Goal: Task Accomplishment & Management: Manage account settings

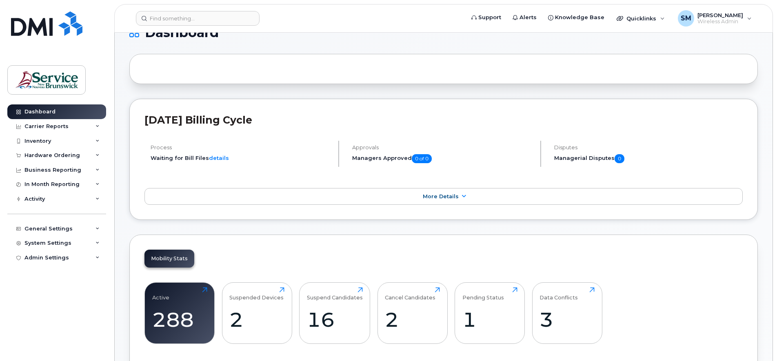
scroll to position [102, 0]
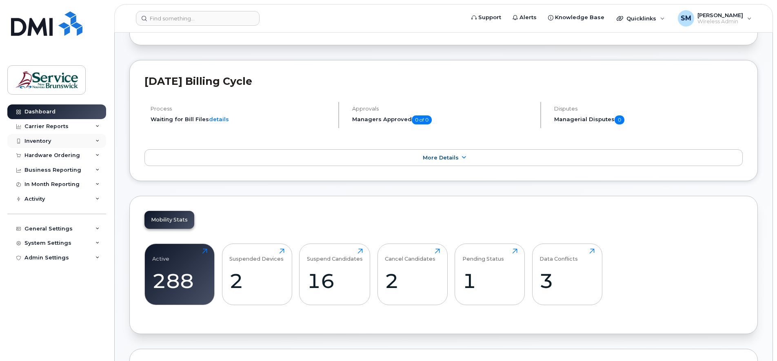
click at [96, 139] on icon at bounding box center [98, 141] width 4 height 4
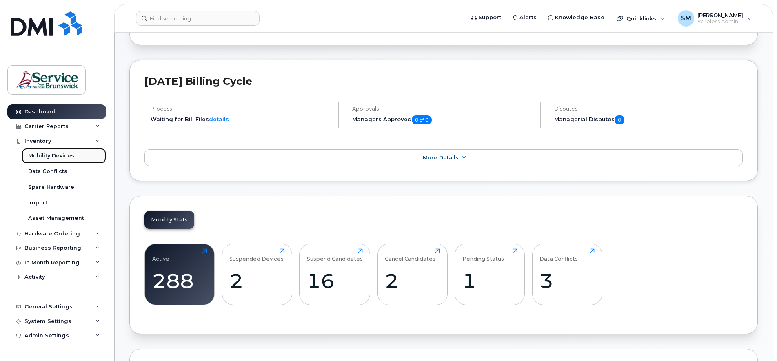
click at [60, 155] on div "Mobility Devices" at bounding box center [51, 155] width 46 height 7
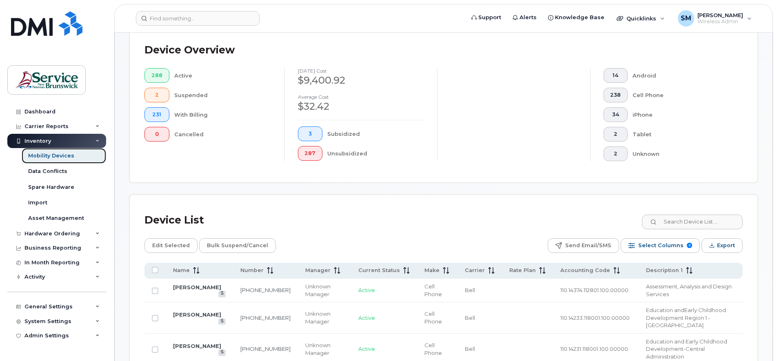
scroll to position [221, 0]
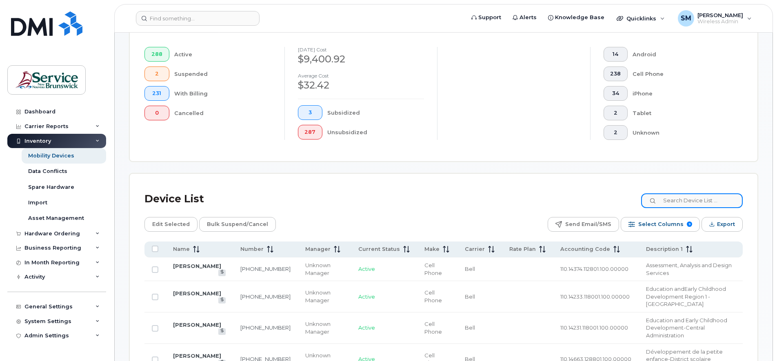
click at [681, 203] on input at bounding box center [692, 201] width 102 height 15
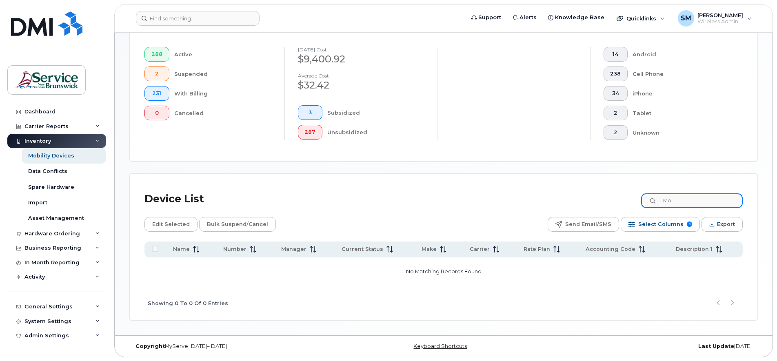
type input "M"
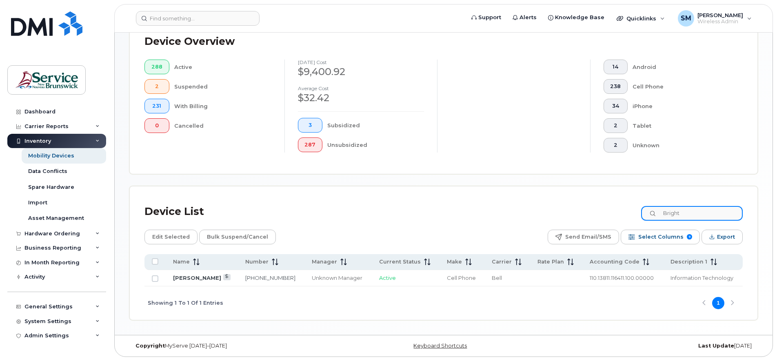
scroll to position [209, 0]
type input "Bright"
click at [154, 278] on input "Row Unselected" at bounding box center [155, 279] width 7 height 7
checkbox input "true"
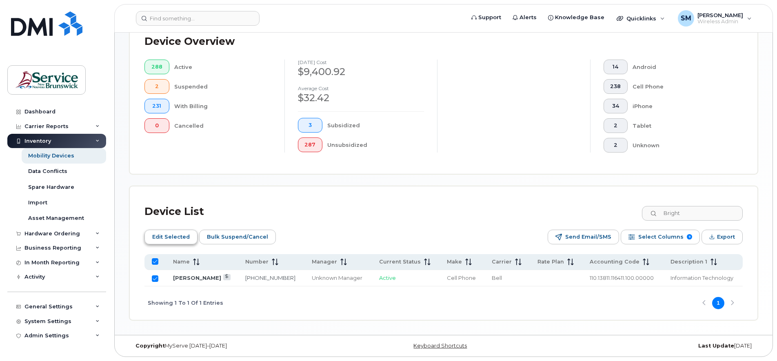
click at [177, 236] on span "Edit Selected" at bounding box center [171, 237] width 38 height 12
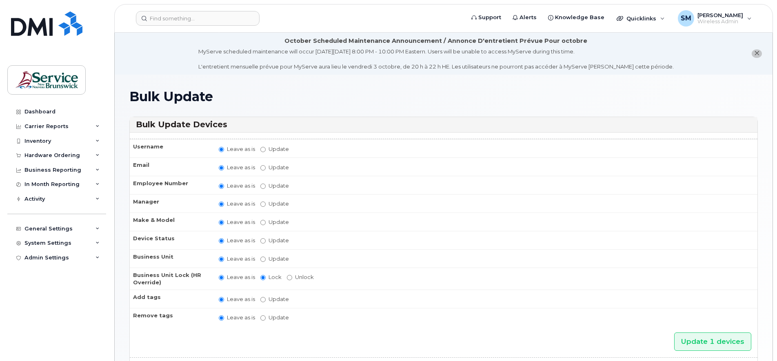
click at [760, 53] on button "close notification" at bounding box center [757, 53] width 10 height 9
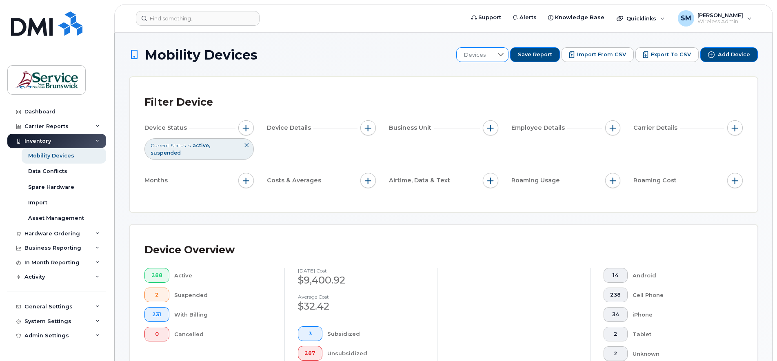
click at [503, 55] on div at bounding box center [501, 55] width 16 height 14
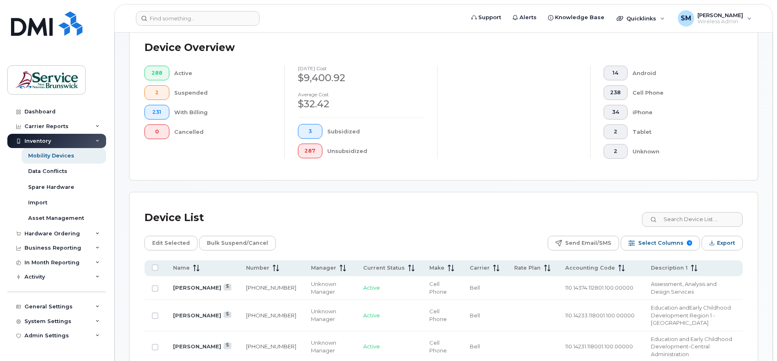
scroll to position [204, 0]
click at [156, 287] on input "Row Unselected" at bounding box center [155, 287] width 7 height 7
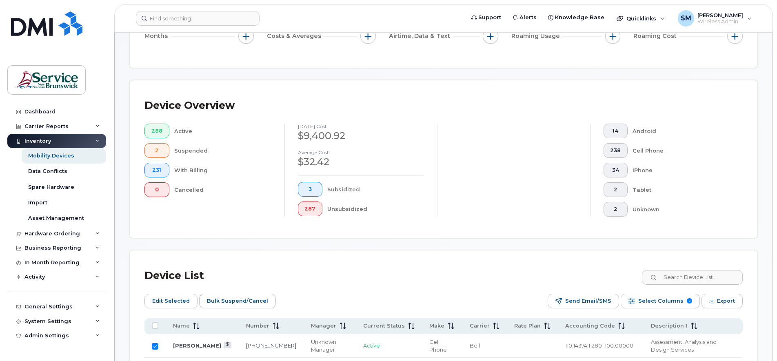
scroll to position [153, 0]
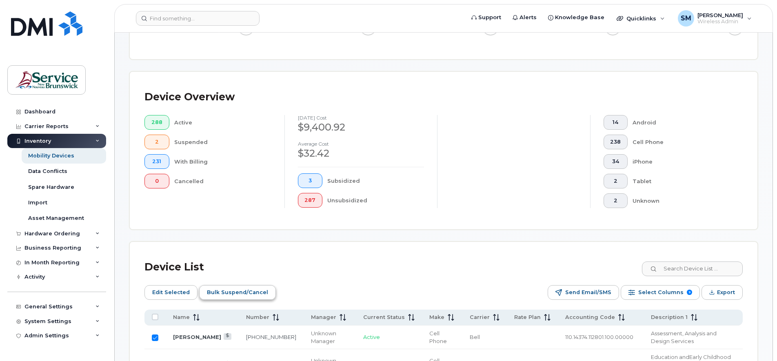
click at [223, 293] on span "Bulk Suspend/Cancel" at bounding box center [237, 293] width 61 height 12
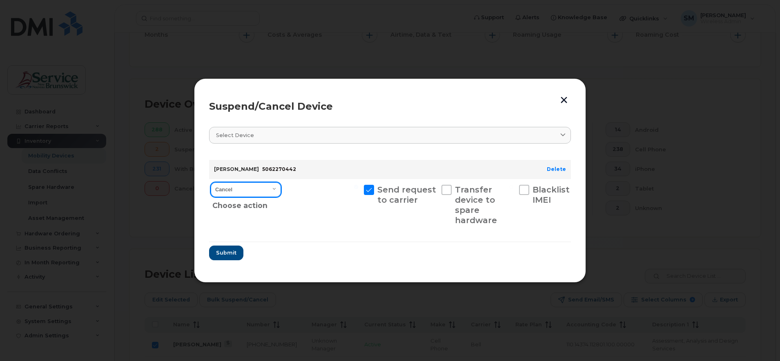
click at [276, 189] on select "Cancel Suspend - Extend Suspension Suspend - Reduced Rate Suspend - Full Rate S…" at bounding box center [246, 189] width 70 height 15
click at [286, 309] on div at bounding box center [390, 180] width 780 height 361
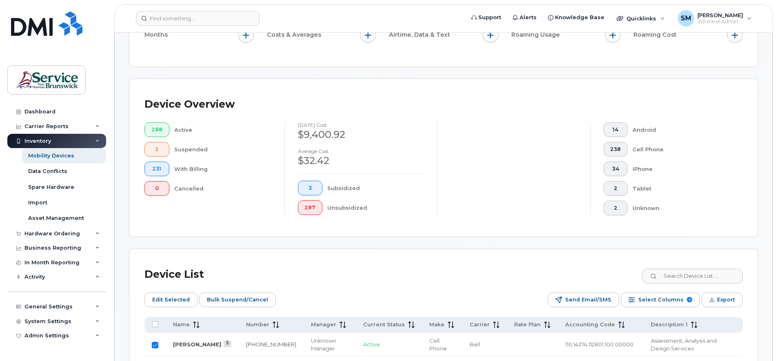
click at [154, 345] on input "Row Selected" at bounding box center [155, 345] width 7 height 7
checkbox input "false"
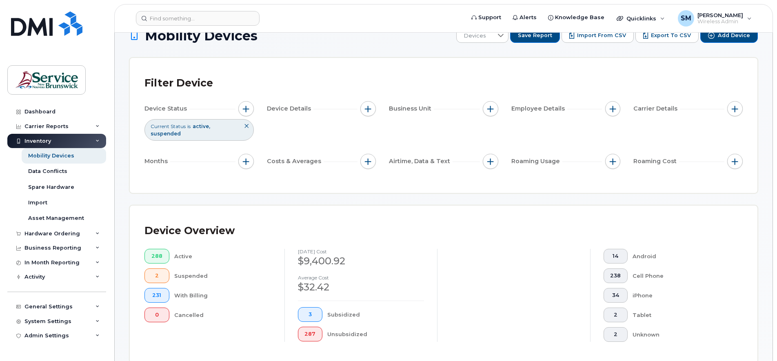
scroll to position [0, 0]
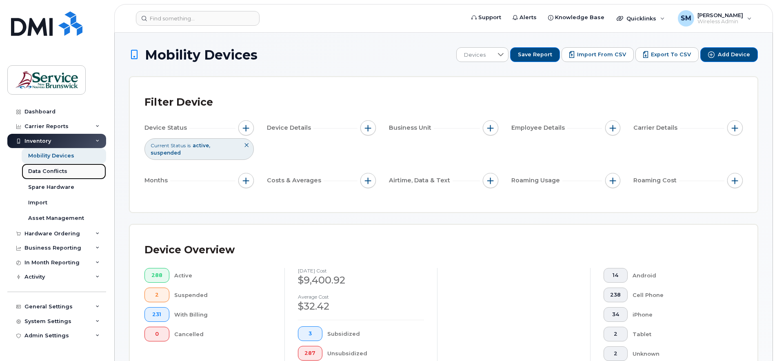
click at [43, 171] on div "Data Conflicts" at bounding box center [47, 171] width 39 height 7
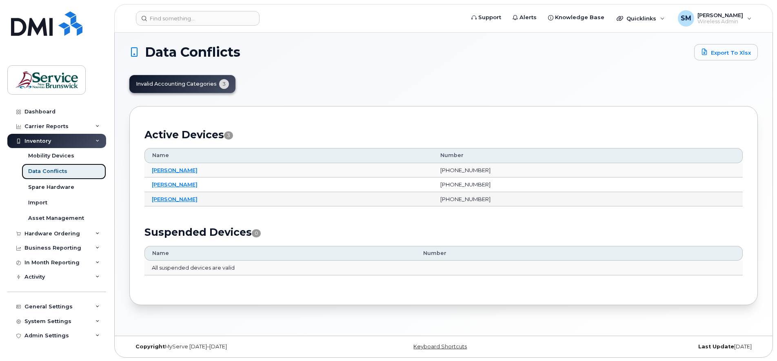
scroll to position [4, 0]
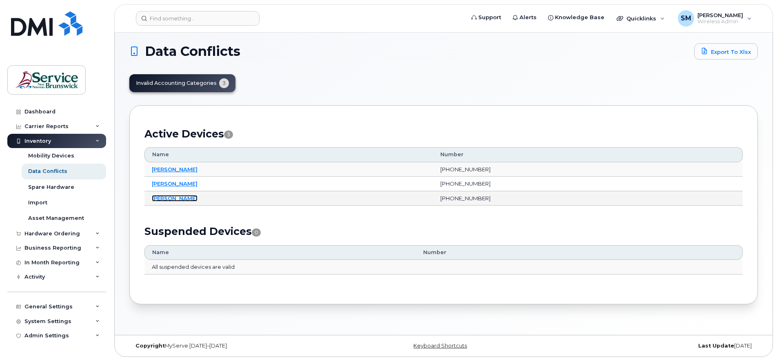
click at [178, 198] on link "Rachelle Kieley" at bounding box center [175, 198] width 46 height 7
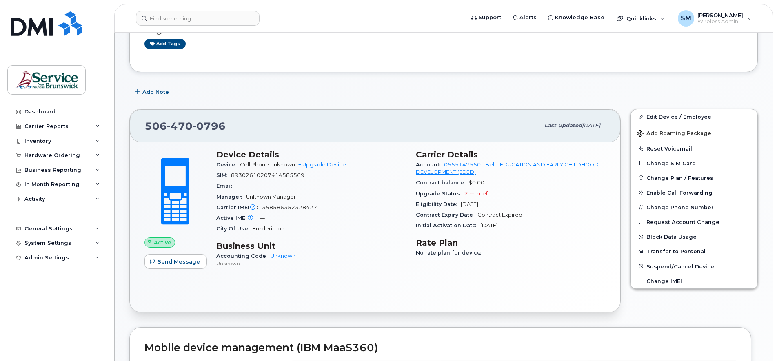
scroll to position [102, 0]
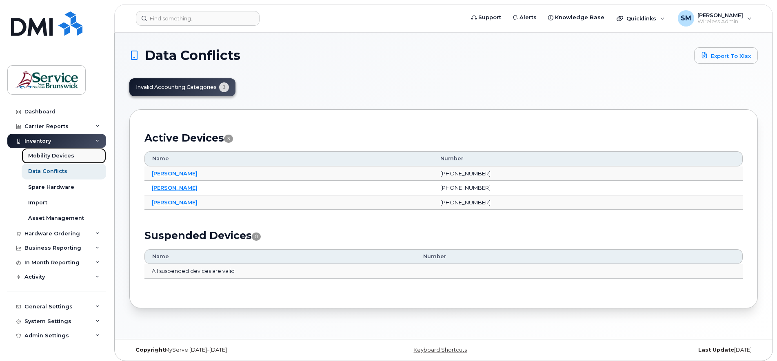
click at [46, 156] on div "Mobility Devices" at bounding box center [51, 155] width 46 height 7
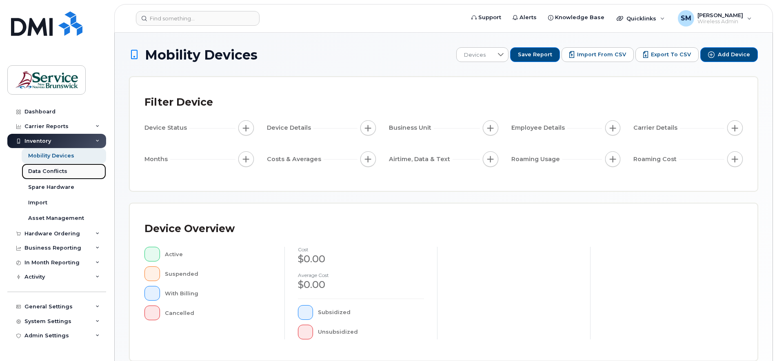
click at [46, 173] on div "Data Conflicts" at bounding box center [47, 171] width 39 height 7
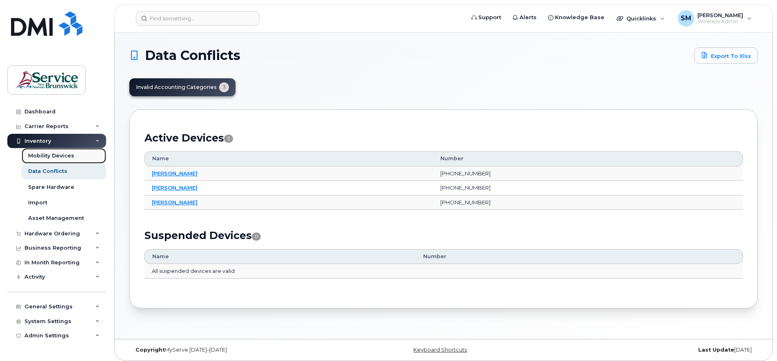
click at [57, 154] on div "Mobility Devices" at bounding box center [51, 155] width 46 height 7
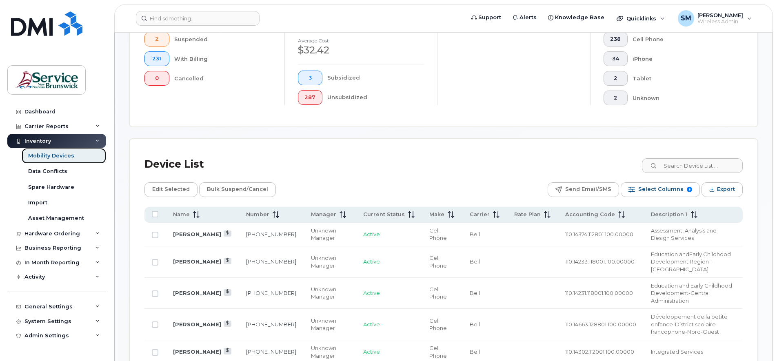
scroll to position [255, 0]
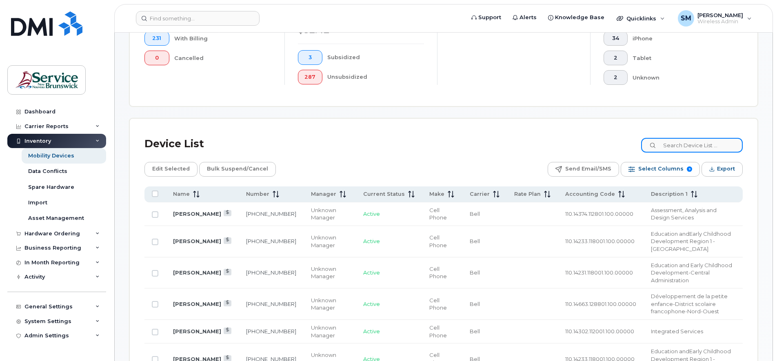
click at [682, 143] on input at bounding box center [692, 145] width 102 height 15
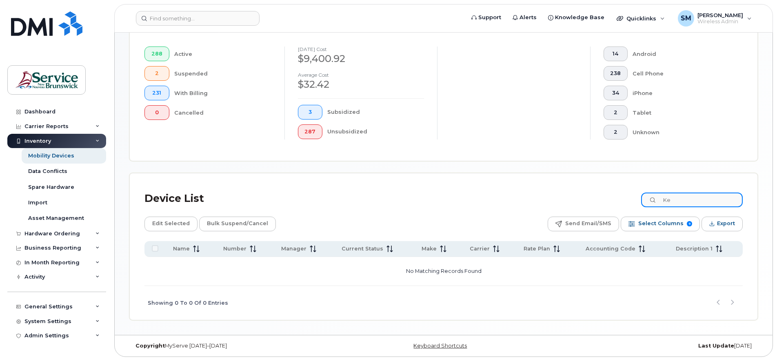
type input "K"
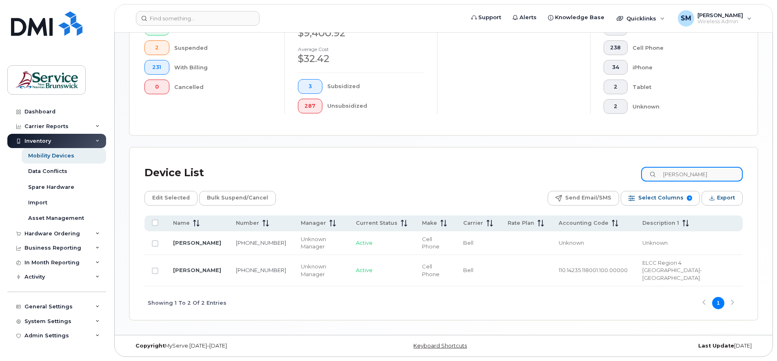
scroll to position [219, 0]
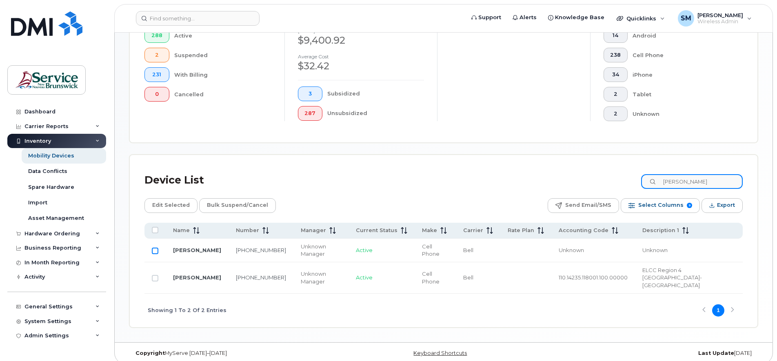
type input "Rachelle"
click at [152, 250] on input "Row Unselected" at bounding box center [155, 251] width 7 height 7
checkbox input "true"
click at [176, 203] on span "Edit Selected" at bounding box center [171, 205] width 38 height 12
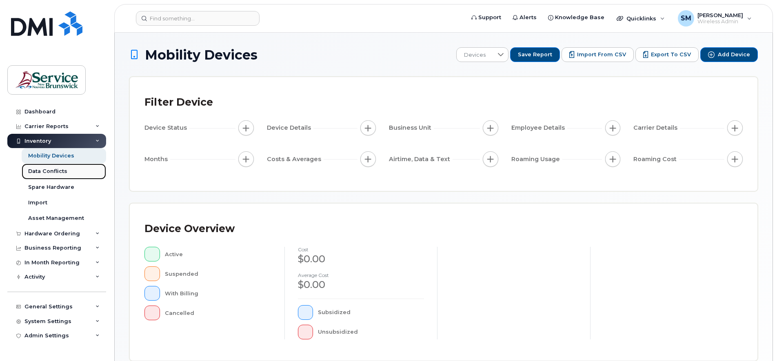
click at [46, 171] on div "Data Conflicts" at bounding box center [47, 171] width 39 height 7
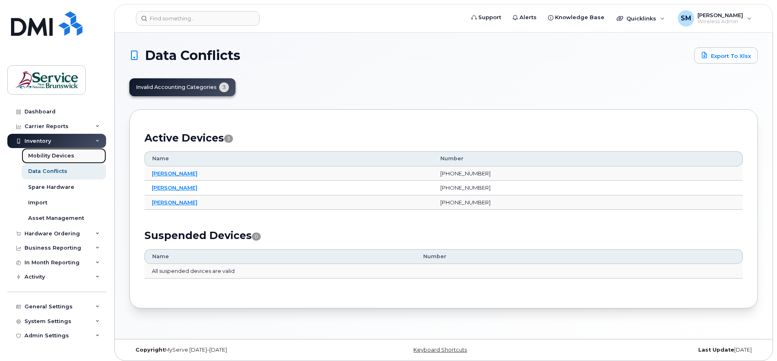
click at [42, 154] on div "Mobility Devices" at bounding box center [51, 155] width 46 height 7
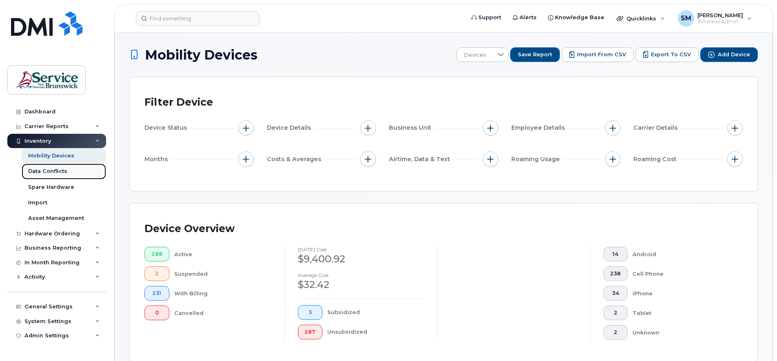
click at [56, 169] on div "Data Conflicts" at bounding box center [47, 171] width 39 height 7
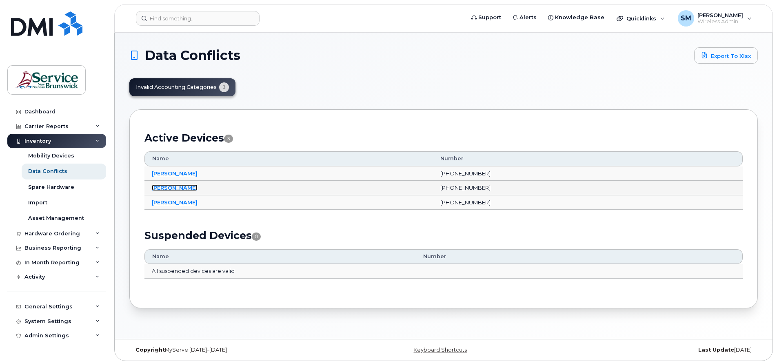
click at [176, 188] on link "Crystal Roberts" at bounding box center [175, 188] width 46 height 7
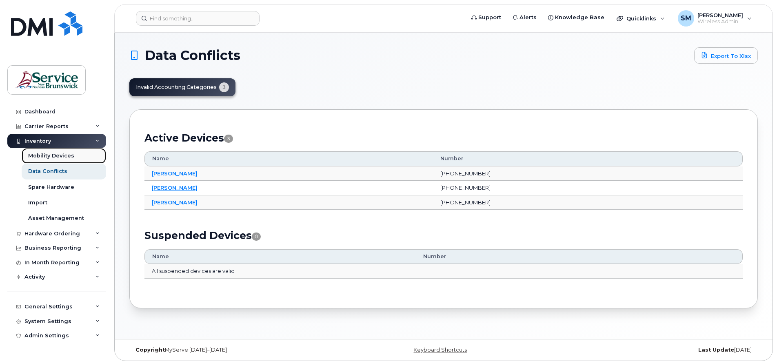
click at [58, 157] on div "Mobility Devices" at bounding box center [51, 155] width 46 height 7
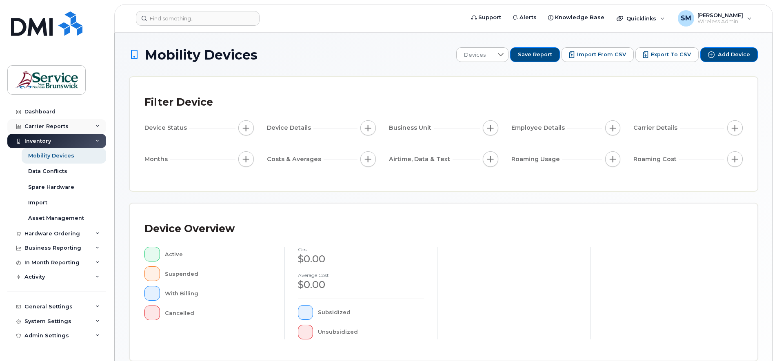
click at [65, 125] on div "Carrier Reports" at bounding box center [46, 126] width 44 height 7
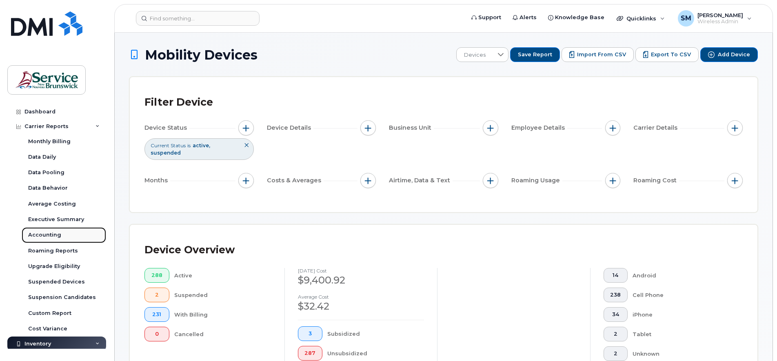
click at [46, 233] on div "Accounting" at bounding box center [44, 234] width 33 height 7
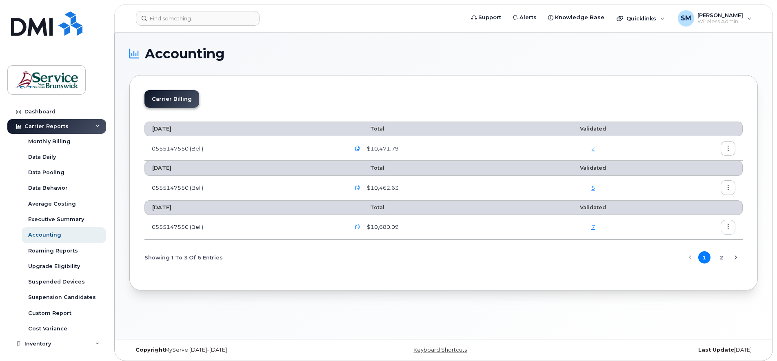
click at [92, 125] on div "Carrier Reports" at bounding box center [56, 126] width 99 height 15
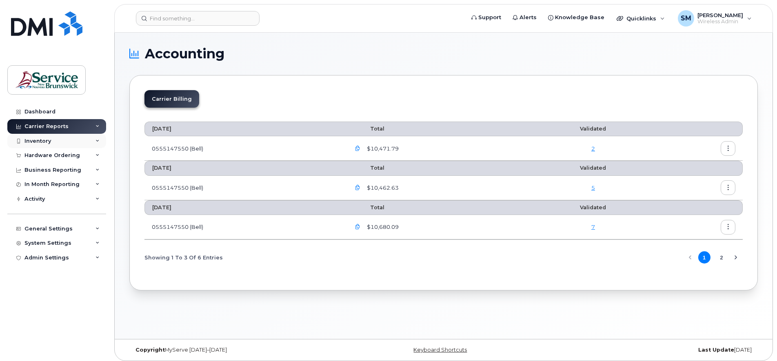
click at [97, 142] on icon at bounding box center [98, 141] width 4 height 4
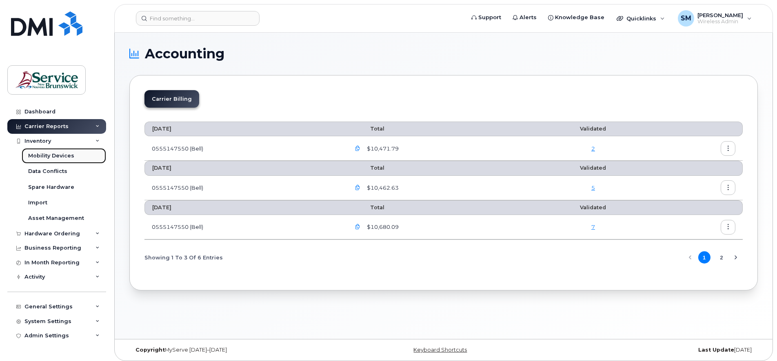
click at [60, 156] on div "Mobility Devices" at bounding box center [51, 155] width 46 height 7
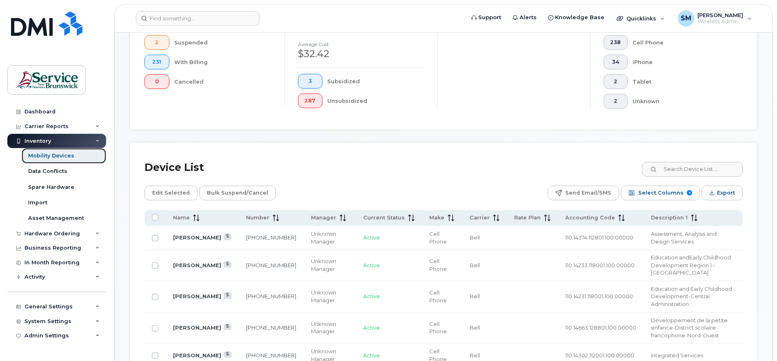
scroll to position [255, 0]
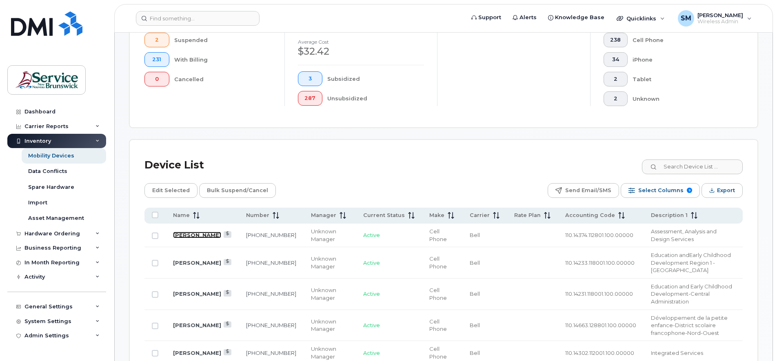
click at [186, 236] on link "Mike Richard" at bounding box center [197, 235] width 48 height 7
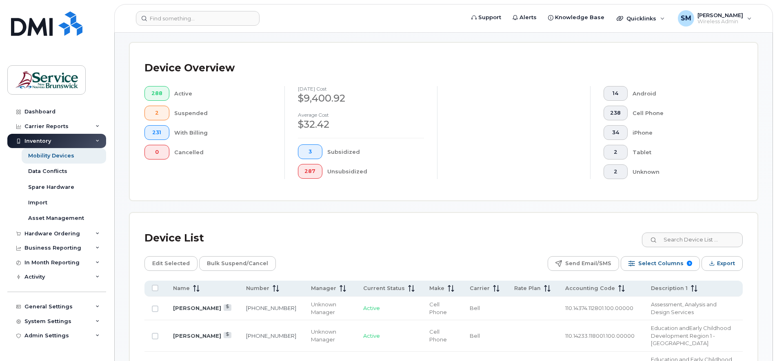
scroll to position [204, 0]
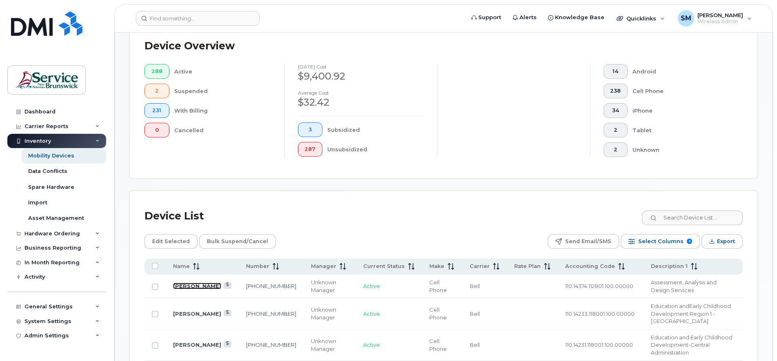
click at [194, 287] on link "[PERSON_NAME]" at bounding box center [197, 286] width 48 height 7
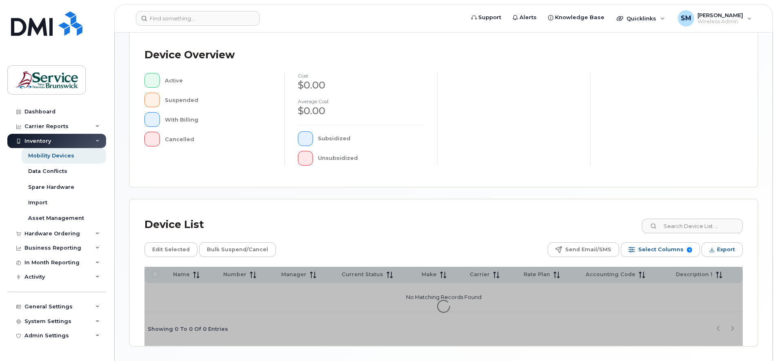
scroll to position [200, 0]
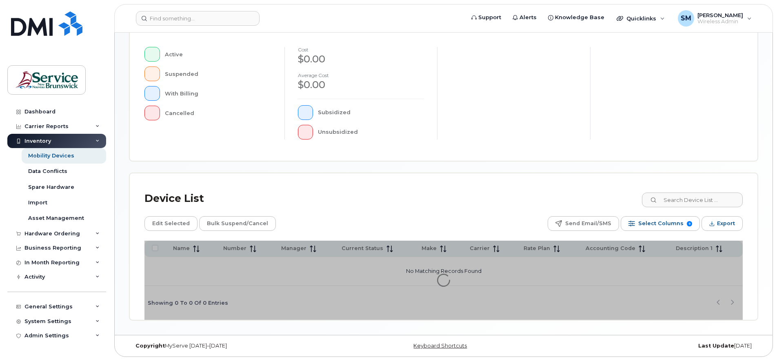
click at [369, 187] on div "Device List Edit Selected Bulk Suspend/Cancel Send Email/SMS Select Columns 9 F…" at bounding box center [444, 247] width 628 height 147
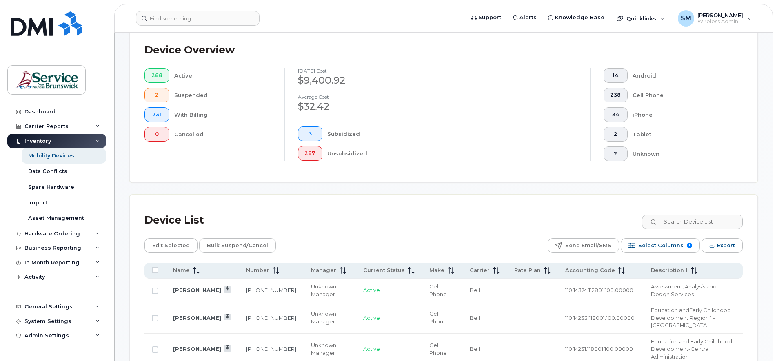
scroll to position [221, 0]
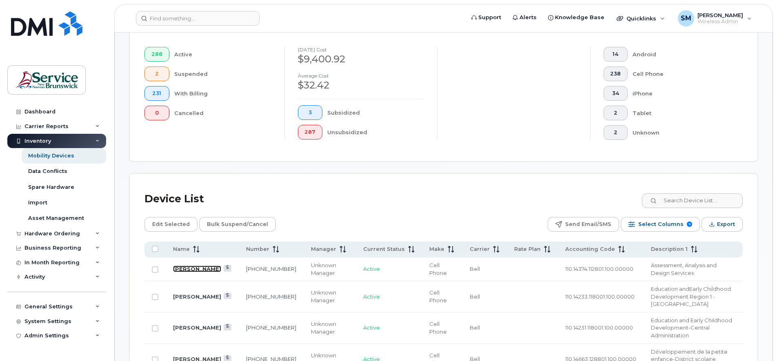
click at [184, 268] on link "Mike Richard" at bounding box center [197, 269] width 48 height 7
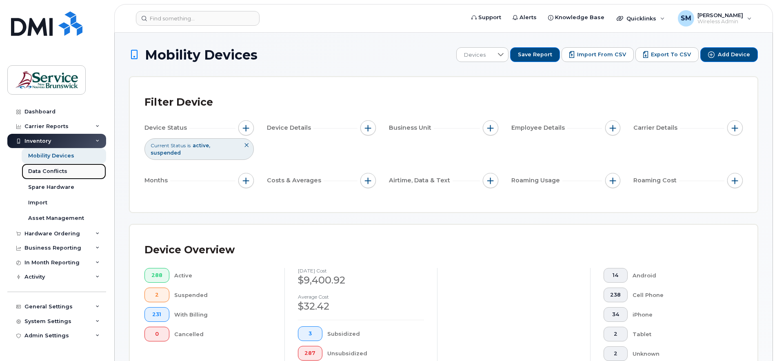
click at [50, 169] on div "Data Conflicts" at bounding box center [47, 171] width 39 height 7
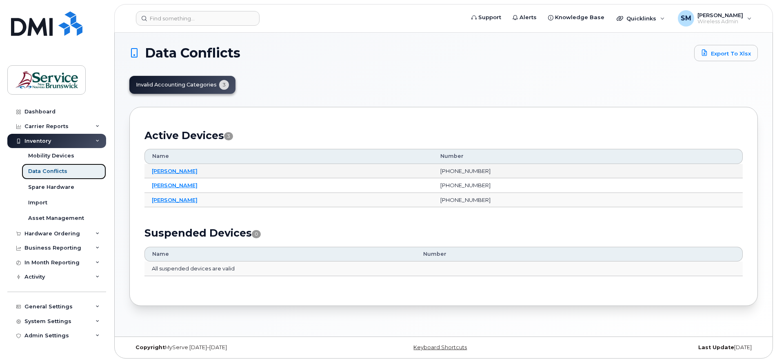
scroll to position [4, 0]
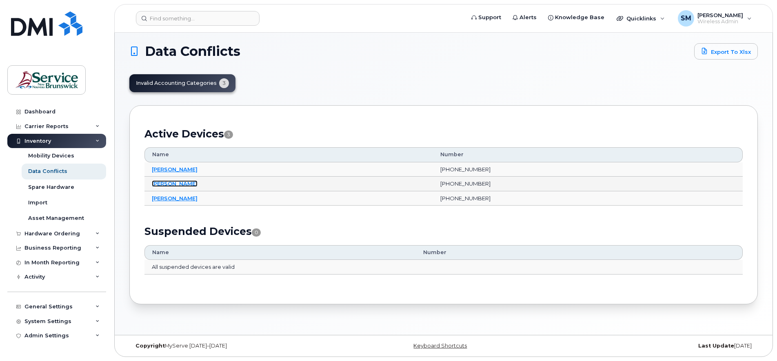
click at [168, 183] on link "[PERSON_NAME]" at bounding box center [175, 183] width 46 height 7
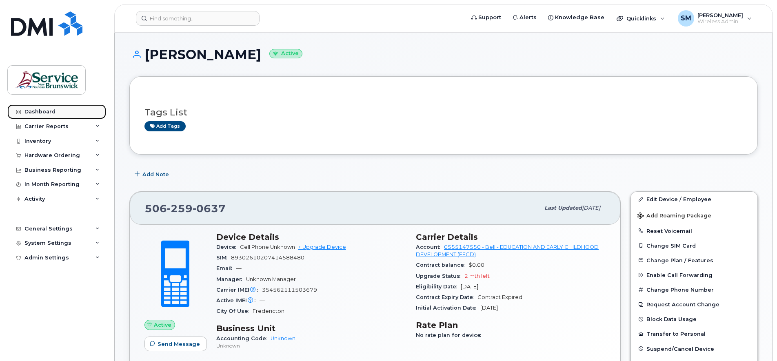
click at [40, 108] on link "Dashboard" at bounding box center [56, 112] width 99 height 15
